Goal: Task Accomplishment & Management: Complete application form

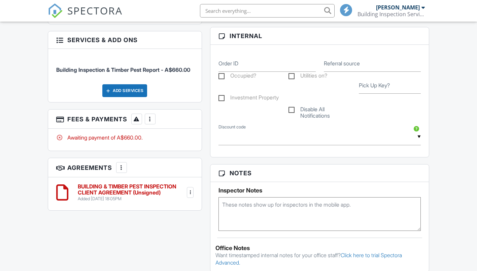
scroll to position [404, 0]
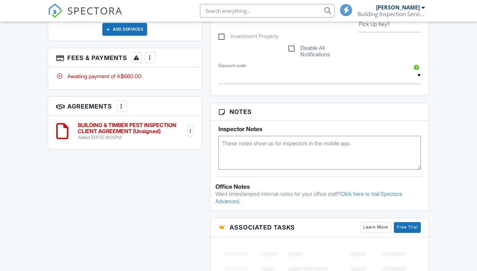
click at [189, 128] on div at bounding box center [190, 131] width 7 height 7
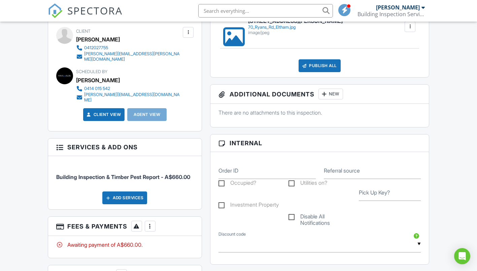
scroll to position [168, 0]
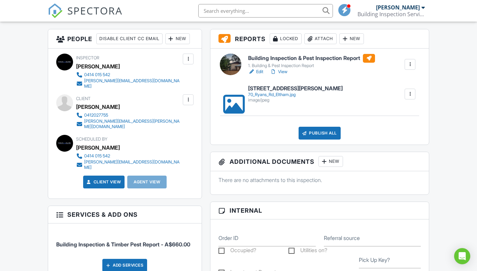
click at [187, 96] on div at bounding box center [188, 99] width 7 height 7
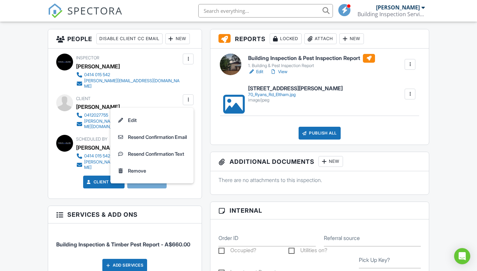
click at [185, 61] on div at bounding box center [188, 59] width 11 height 11
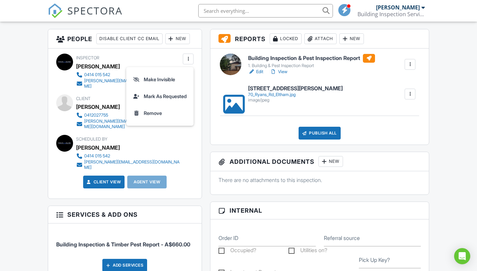
click at [185, 61] on div at bounding box center [188, 59] width 11 height 11
click at [186, 96] on div at bounding box center [188, 99] width 7 height 7
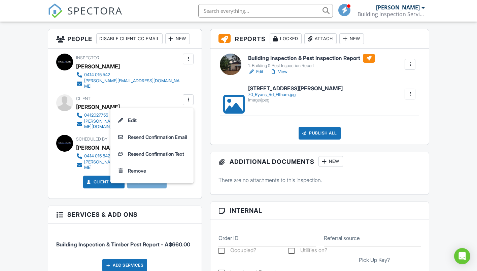
click at [186, 96] on div at bounding box center [188, 99] width 7 height 7
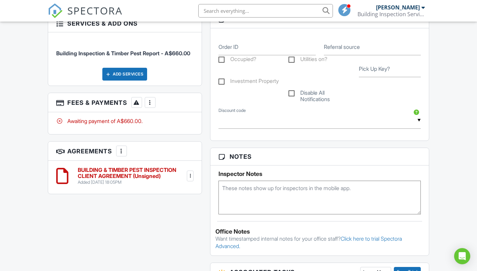
scroll to position [371, 0]
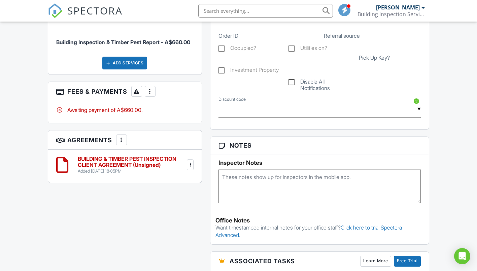
click at [154, 88] on div at bounding box center [150, 91] width 7 height 7
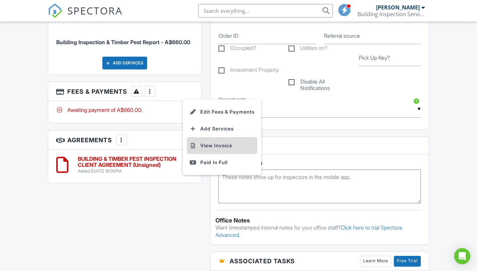
click at [208, 142] on li "View Invoice" at bounding box center [222, 145] width 70 height 17
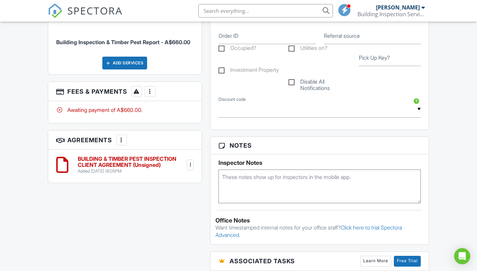
click at [125, 137] on div at bounding box center [121, 139] width 7 height 7
click at [154, 88] on div at bounding box center [150, 91] width 7 height 7
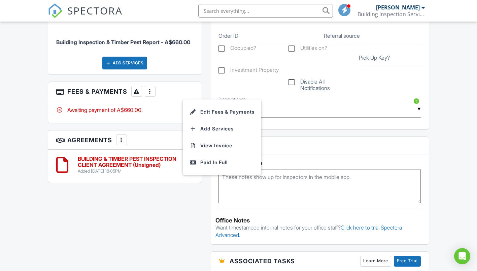
click at [154, 88] on div at bounding box center [150, 91] width 7 height 7
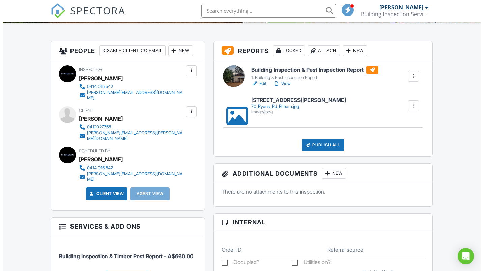
scroll to position [168, 0]
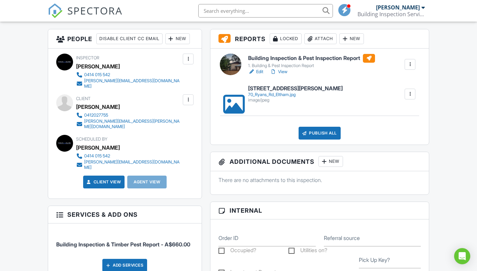
click at [189, 96] on div at bounding box center [188, 99] width 7 height 7
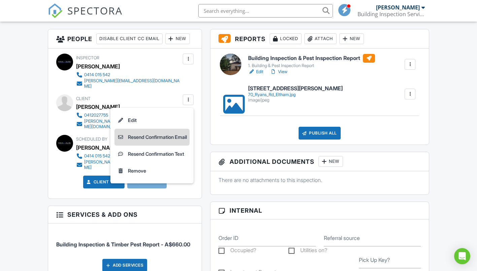
click at [150, 132] on li "Resend Confirmation Email" at bounding box center [152, 137] width 75 height 17
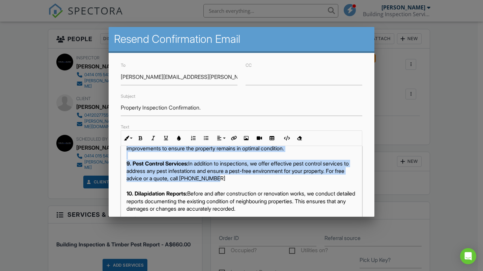
scroll to position [553, 0]
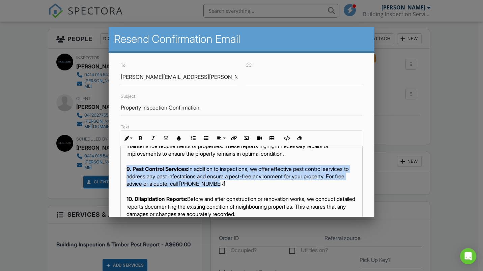
drag, startPoint x: 227, startPoint y: 176, endPoint x: 123, endPoint y: 182, distance: 103.6
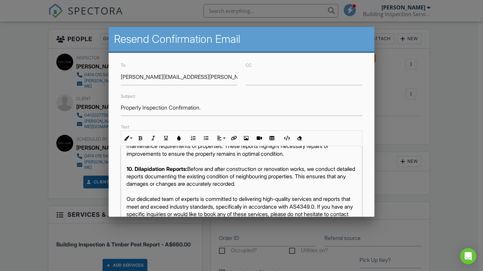
click at [134, 172] on strong "10. Dilapidation Reports:" at bounding box center [156, 168] width 61 height 7
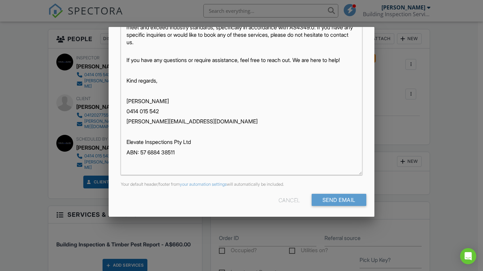
scroll to position [142, 0]
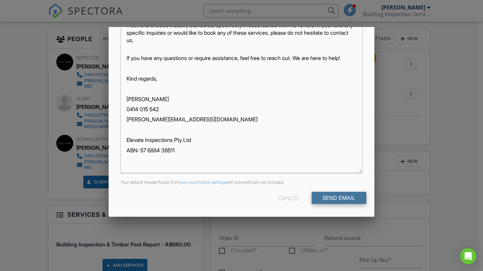
click at [333, 196] on input "Send Email" at bounding box center [338, 198] width 55 height 12
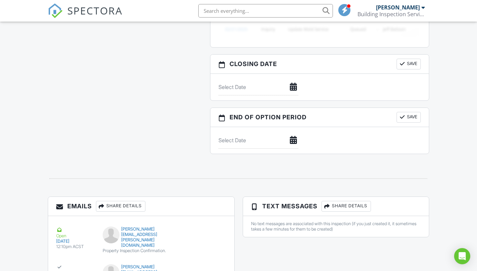
scroll to position [708, 0]
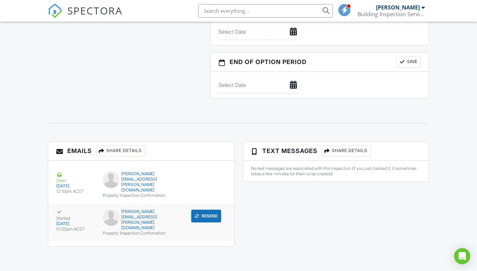
click at [127, 227] on div "matthew.sterrenberg@gmail.com" at bounding box center [141, 220] width 77 height 22
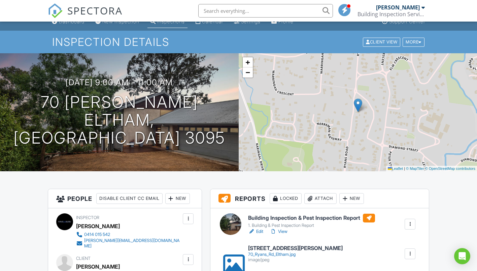
scroll to position [0, 0]
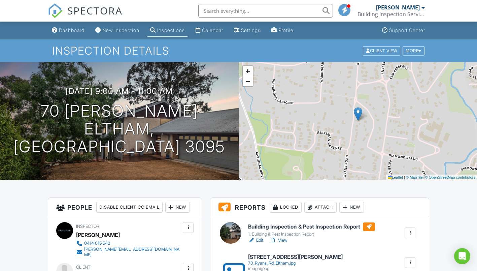
click at [71, 32] on div "Dashboard" at bounding box center [72, 30] width 26 height 6
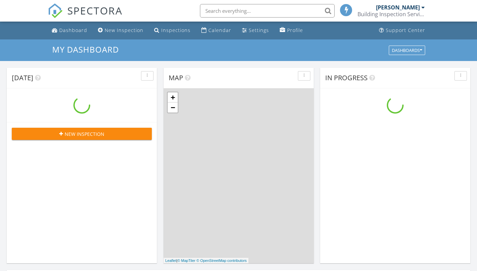
scroll to position [624, 488]
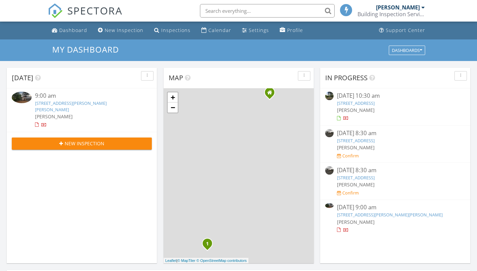
click at [126, 31] on div "New Inspection" at bounding box center [124, 30] width 39 height 6
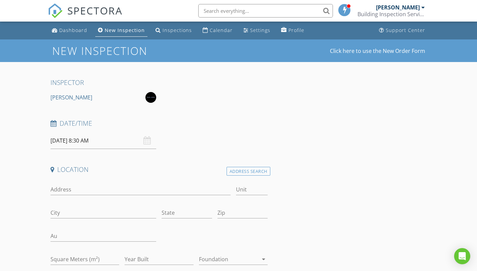
click at [147, 142] on div "[DATE] 8:30 AM" at bounding box center [104, 140] width 106 height 17
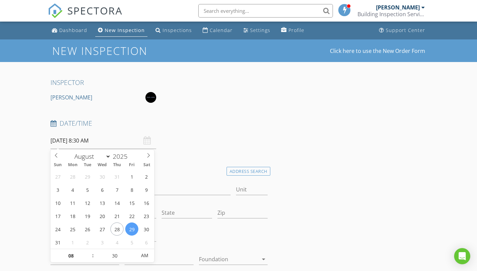
click at [73, 143] on input "[DATE] 8:30 AM" at bounding box center [104, 140] width 106 height 17
click at [93, 255] on span ":" at bounding box center [93, 255] width 2 height 13
click at [93, 254] on span ":" at bounding box center [93, 255] width 2 height 13
click at [87, 256] on input "08" at bounding box center [71, 255] width 41 height 13
type input "09"
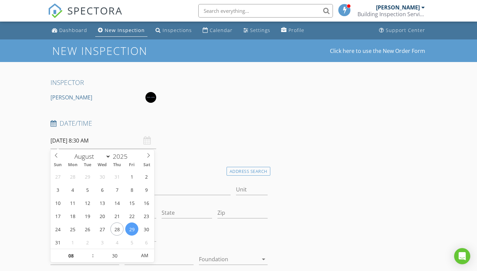
type input "[DATE] 9:30 AM"
click at [89, 253] on span at bounding box center [89, 252] width 5 height 7
type input "10"
type input "[DATE] 10:30 AM"
click at [89, 253] on span at bounding box center [89, 252] width 5 height 7
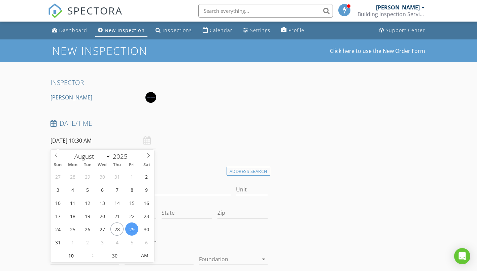
type input "25"
type input "[DATE] 10:25 AM"
click at [133, 258] on span at bounding box center [133, 259] width 5 height 7
type input "20"
type input "[DATE] 10:20 AM"
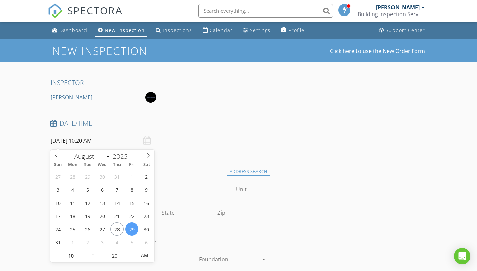
click at [133, 258] on span at bounding box center [133, 259] width 5 height 7
type input "15"
type input "29/08/2025 10:15 AM"
click at [133, 258] on span at bounding box center [133, 259] width 5 height 7
type input "10"
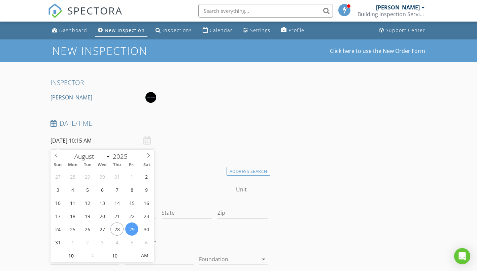
type input "29/08/2025 10:10 AM"
click at [133, 258] on span at bounding box center [133, 259] width 5 height 7
type input "05"
type input "29/08/2025 10:05 AM"
click at [133, 258] on span at bounding box center [133, 259] width 5 height 7
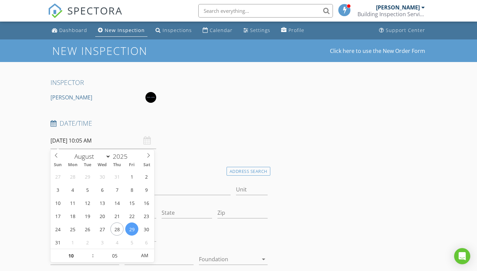
type input "00"
type input "[DATE] 10:00 AM"
click at [133, 258] on span at bounding box center [133, 259] width 5 height 7
click at [169, 242] on div at bounding box center [215, 236] width 112 height 23
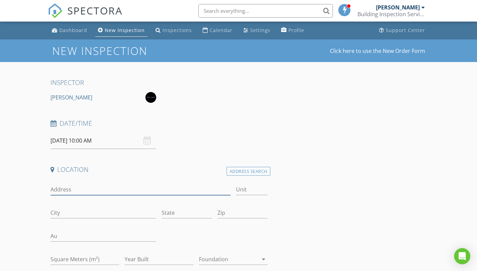
click at [96, 190] on input "Address" at bounding box center [141, 189] width 180 height 11
type input "198 osbourne st"
click at [236, 169] on div "Address Search" at bounding box center [249, 171] width 44 height 9
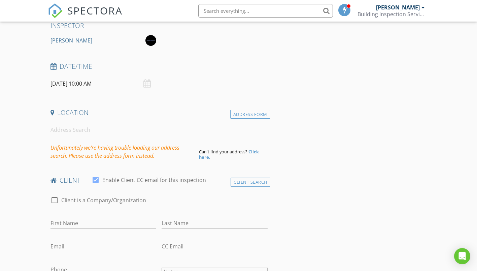
scroll to position [67, 0]
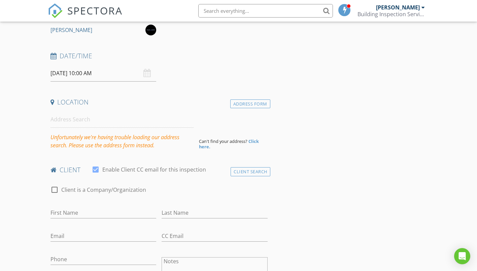
click at [256, 143] on strong "Click here." at bounding box center [229, 143] width 60 height 11
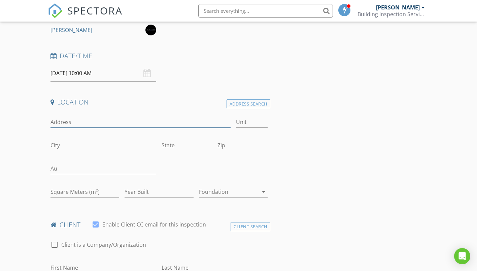
click at [118, 126] on input "Address" at bounding box center [141, 122] width 180 height 11
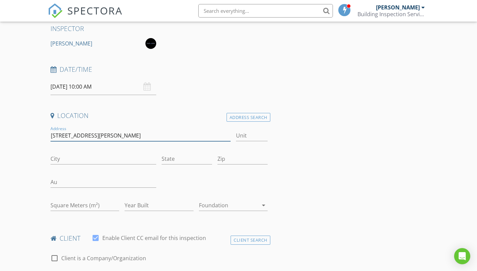
click at [103, 135] on input "[STREET_ADDRESS][PERSON_NAME]" at bounding box center [141, 135] width 180 height 11
type input "[STREET_ADDRESS][PERSON_NAME]"
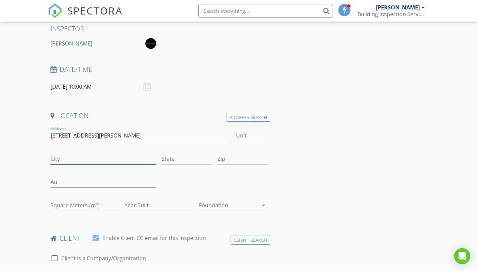
click at [90, 163] on input "City" at bounding box center [104, 158] width 106 height 11
click at [89, 159] on input "City" at bounding box center [104, 158] width 106 height 11
type input "[GEOGRAPHIC_DATA]"
click at [171, 159] on input "State" at bounding box center [187, 158] width 50 height 11
type input "vic"
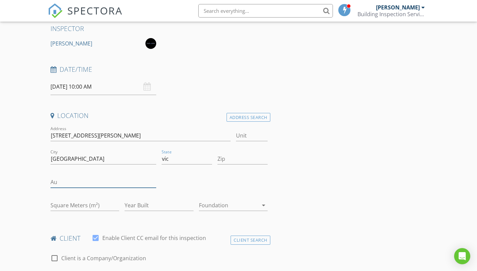
click at [110, 177] on input "Au" at bounding box center [104, 182] width 106 height 11
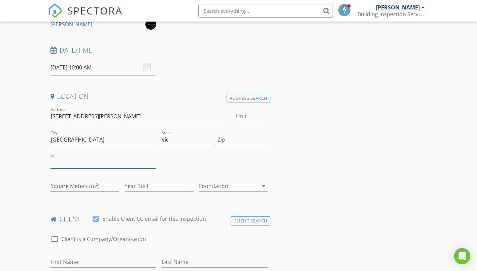
scroll to position [88, 0]
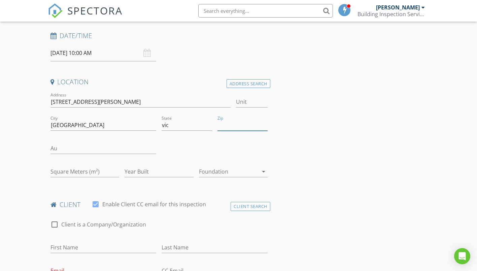
click at [229, 127] on input "Zip" at bounding box center [243, 125] width 50 height 11
type input "3016"
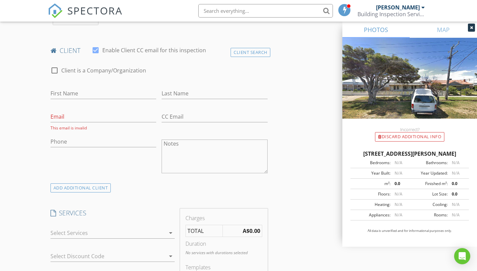
scroll to position [290, 0]
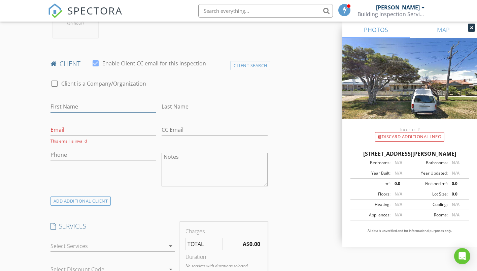
click at [82, 108] on input "First Name" at bounding box center [104, 106] width 106 height 11
type input "Matt"
type input "Menichelli"
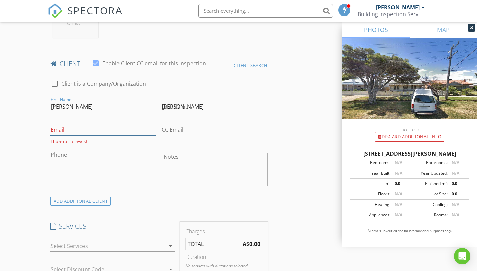
type input "info@elevatebuilding.com.au"
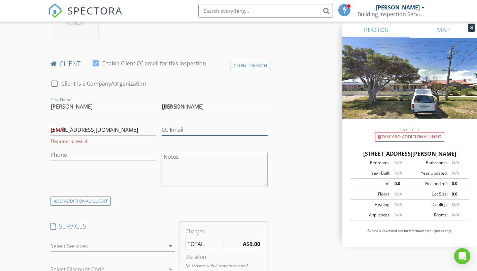
type input "info@elevatebuilding.com.au"
type input "0409943636"
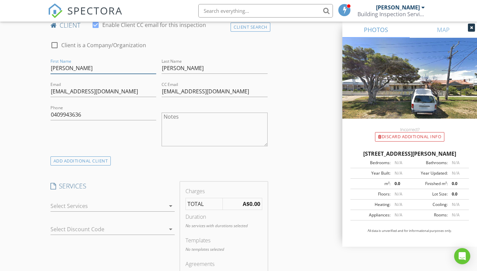
scroll to position [396, 0]
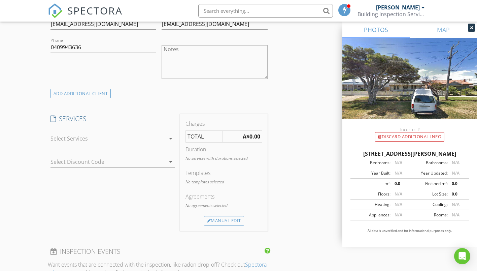
click at [172, 141] on icon "arrow_drop_down" at bounding box center [171, 138] width 8 height 8
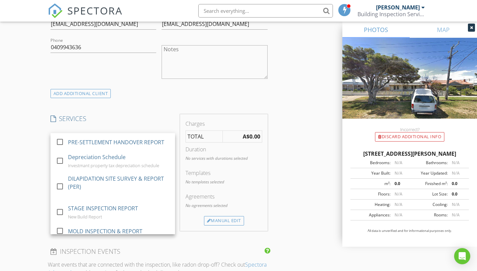
scroll to position [67, 0]
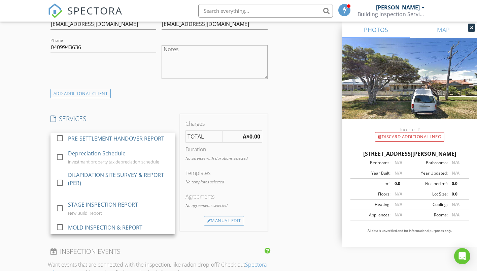
click at [59, 185] on div at bounding box center [59, 182] width 11 height 11
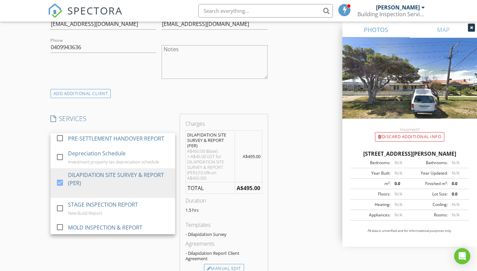
click at [146, 124] on div "SERVICES check_box_outline_blank BUILDING INSPECTION check_box_outline_blank TI…" at bounding box center [113, 196] width 130 height 164
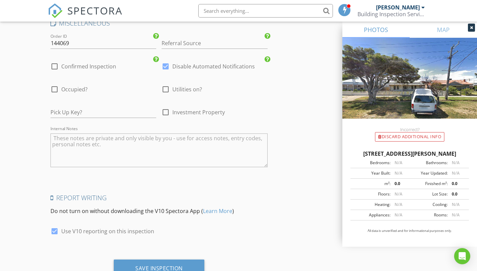
scroll to position [957, 0]
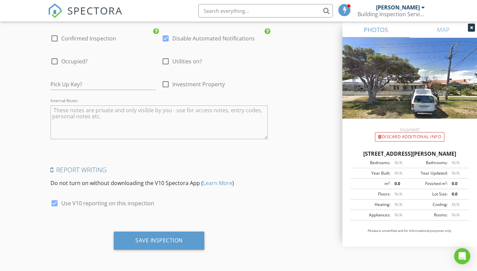
click at [177, 237] on div "Save Inspection" at bounding box center [159, 240] width 48 height 7
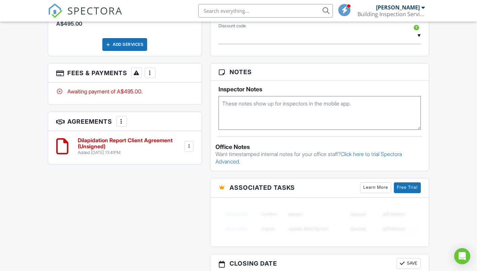
scroll to position [464, 0]
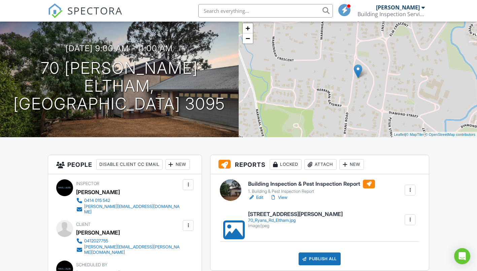
scroll to position [34, 0]
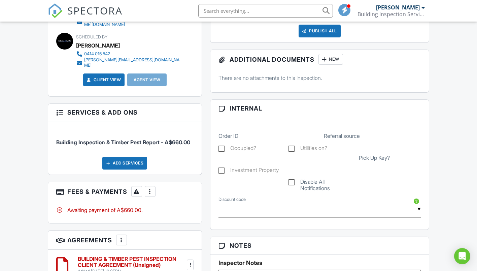
scroll to position [270, 0]
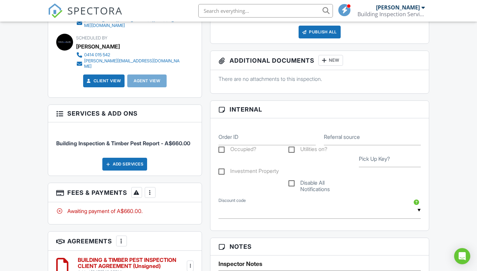
click at [222, 149] on label "Occupied?" at bounding box center [238, 150] width 38 height 8
click at [222, 149] on input "Occupied?" at bounding box center [221, 150] width 4 height 4
checkbox input "true"
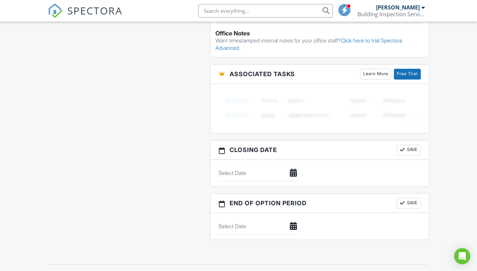
scroll to position [708, 0]
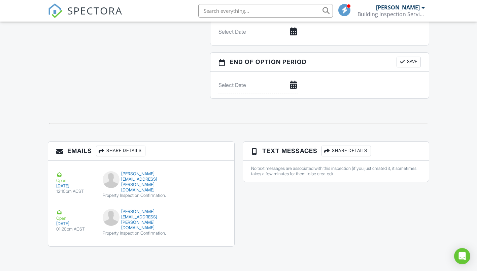
click at [151, 218] on div "matthew.sterrenberg@gmail.com" at bounding box center [141, 220] width 77 height 22
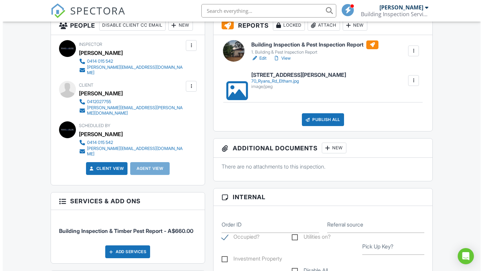
scroll to position [168, 0]
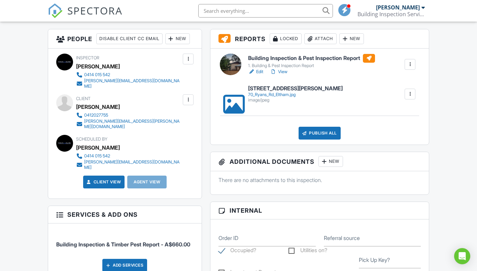
click at [188, 98] on div at bounding box center [188, 99] width 7 height 7
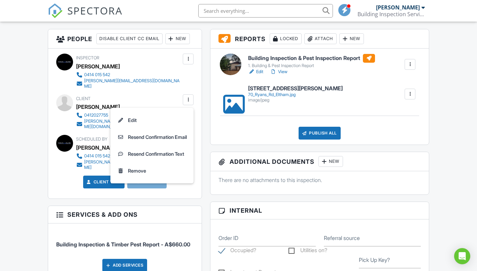
click at [165, 151] on li "Resend Confirmation Text" at bounding box center [152, 154] width 75 height 17
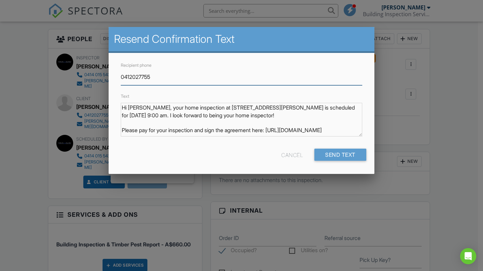
scroll to position [6, 0]
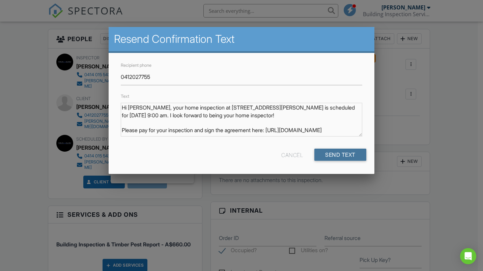
click at [327, 156] on input "Send Text" at bounding box center [340, 155] width 52 height 12
